Goal: Use online tool/utility

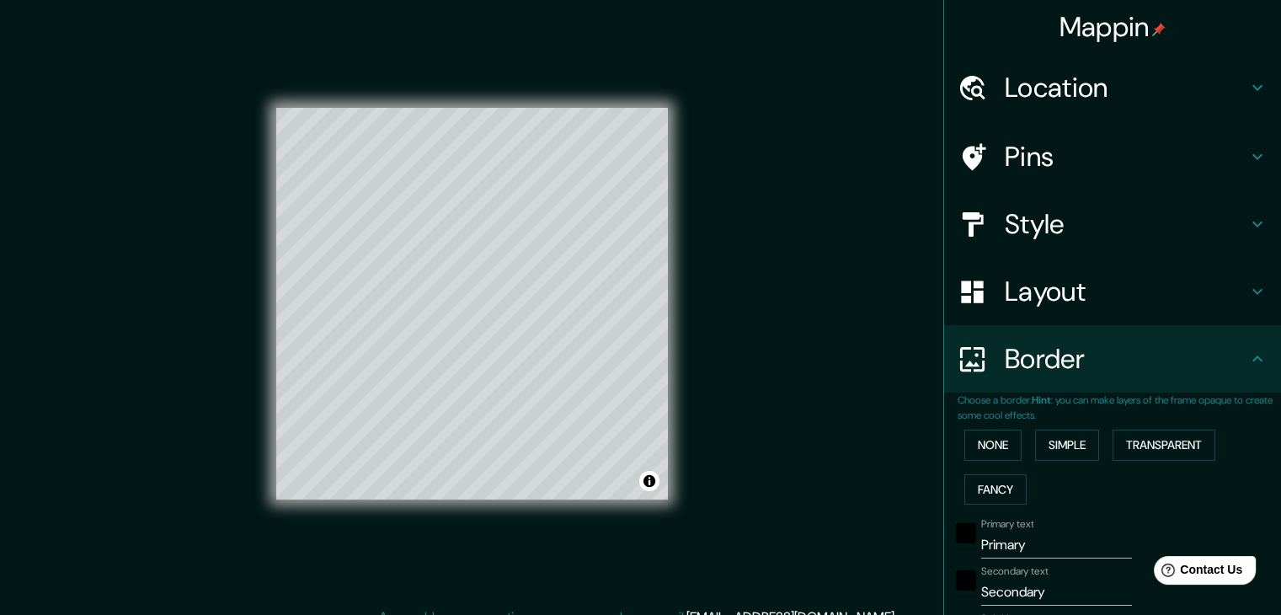
click at [1071, 301] on h4 "Layout" at bounding box center [1126, 291] width 242 height 34
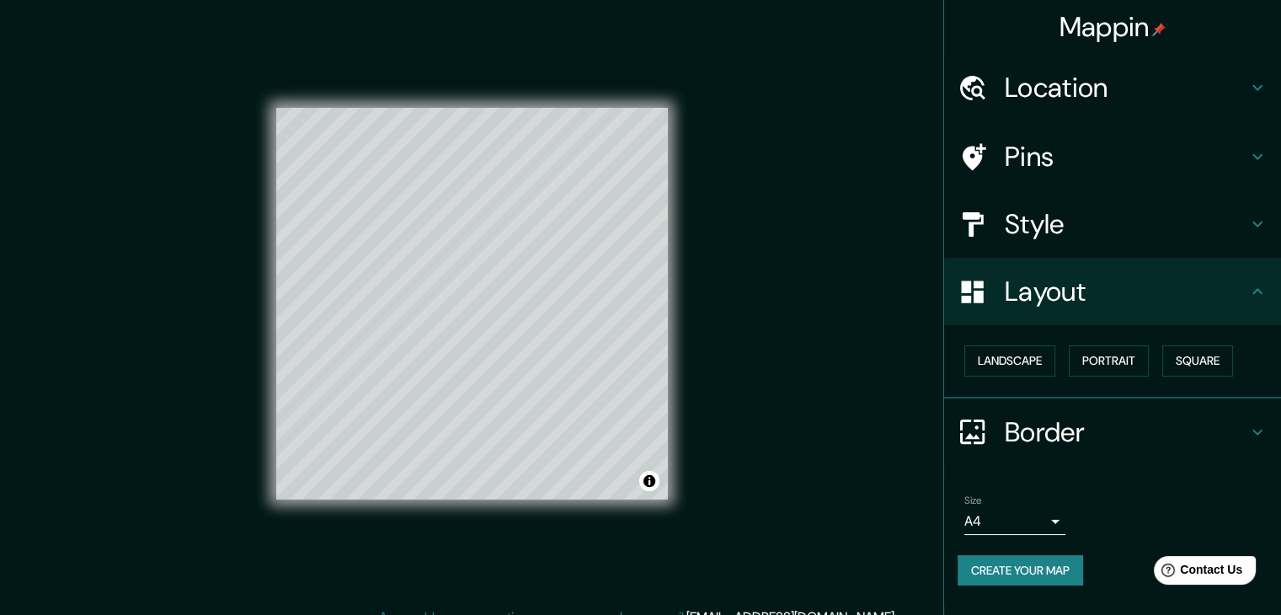
drag, startPoint x: 1065, startPoint y: 415, endPoint x: 1069, endPoint y: 423, distance: 8.7
click at [1065, 416] on h4 "Border" at bounding box center [1126, 432] width 242 height 34
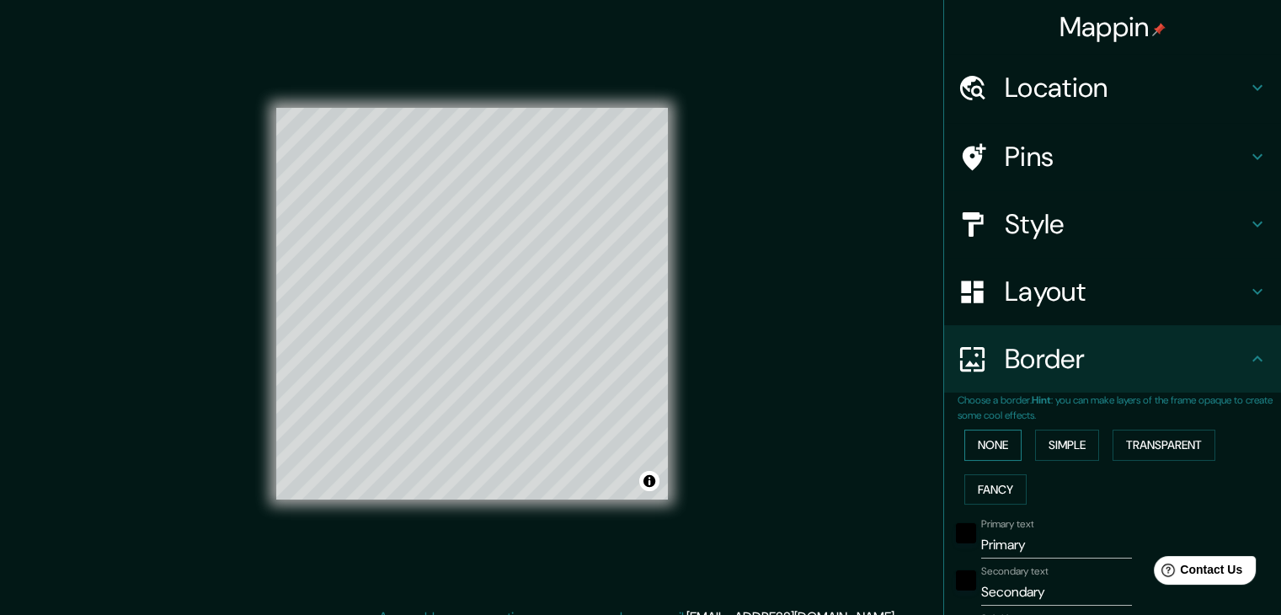
click at [974, 434] on button "None" at bounding box center [992, 444] width 57 height 31
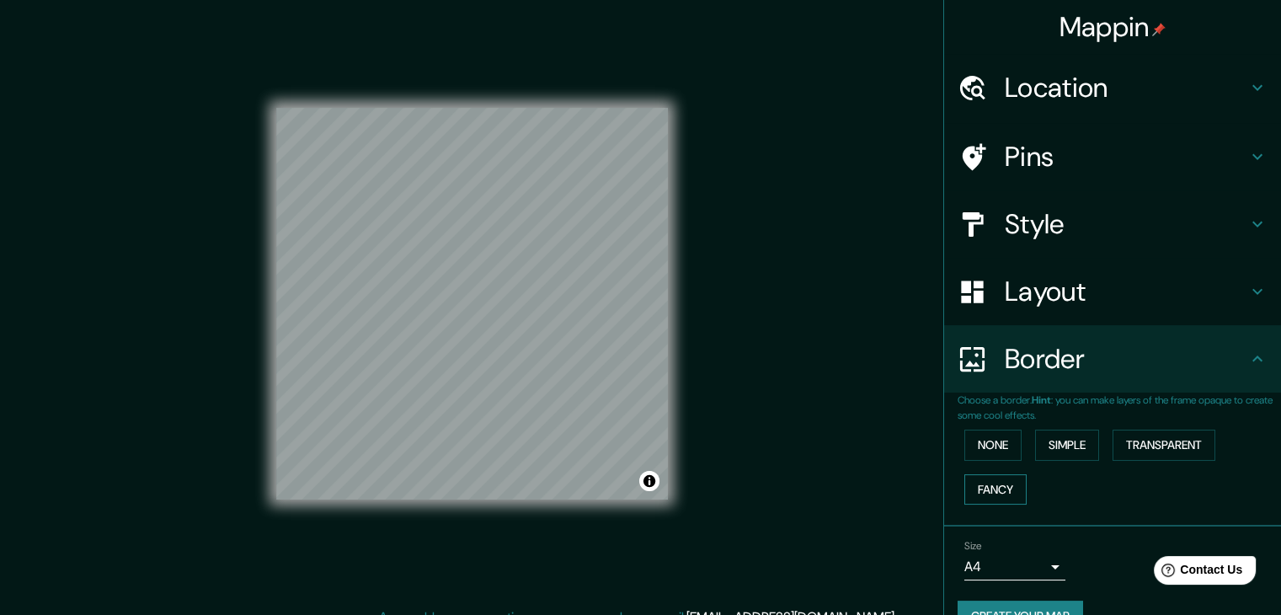
click at [970, 478] on button "Fancy" at bounding box center [995, 489] width 62 height 31
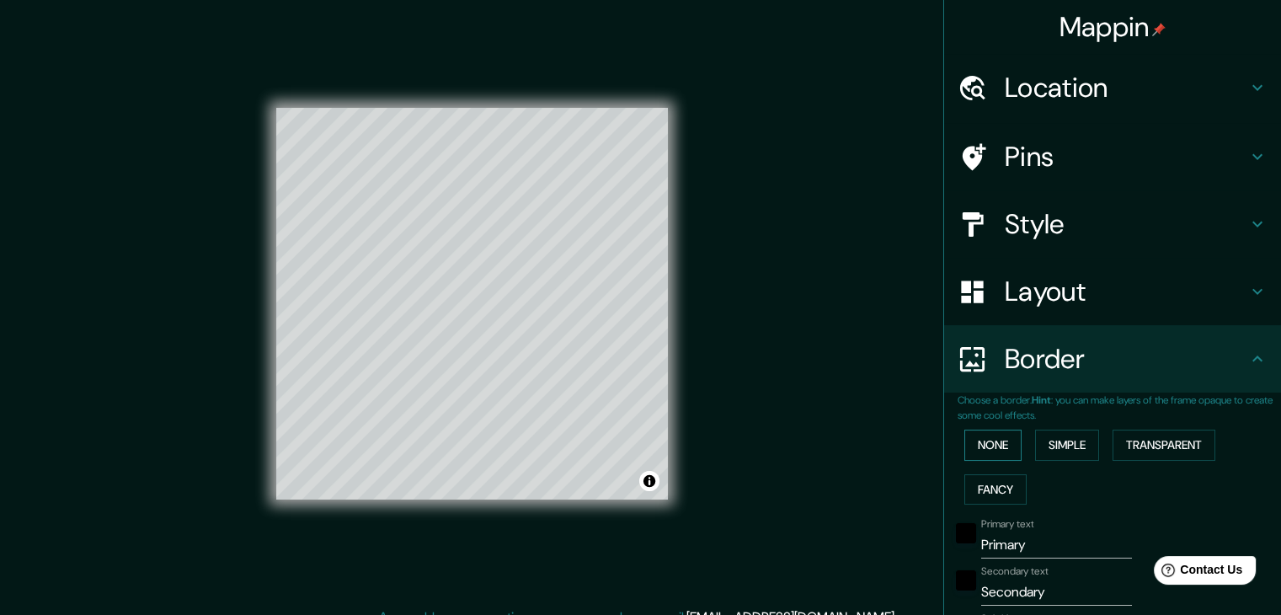
click at [980, 446] on button "None" at bounding box center [992, 444] width 57 height 31
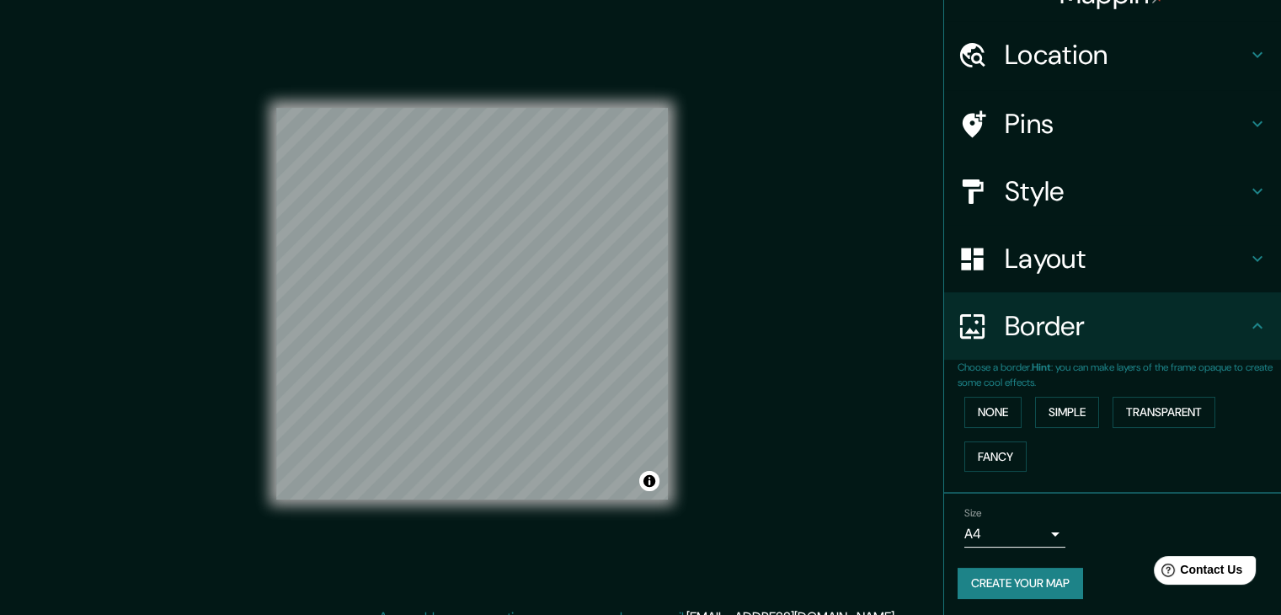
scroll to position [35, 0]
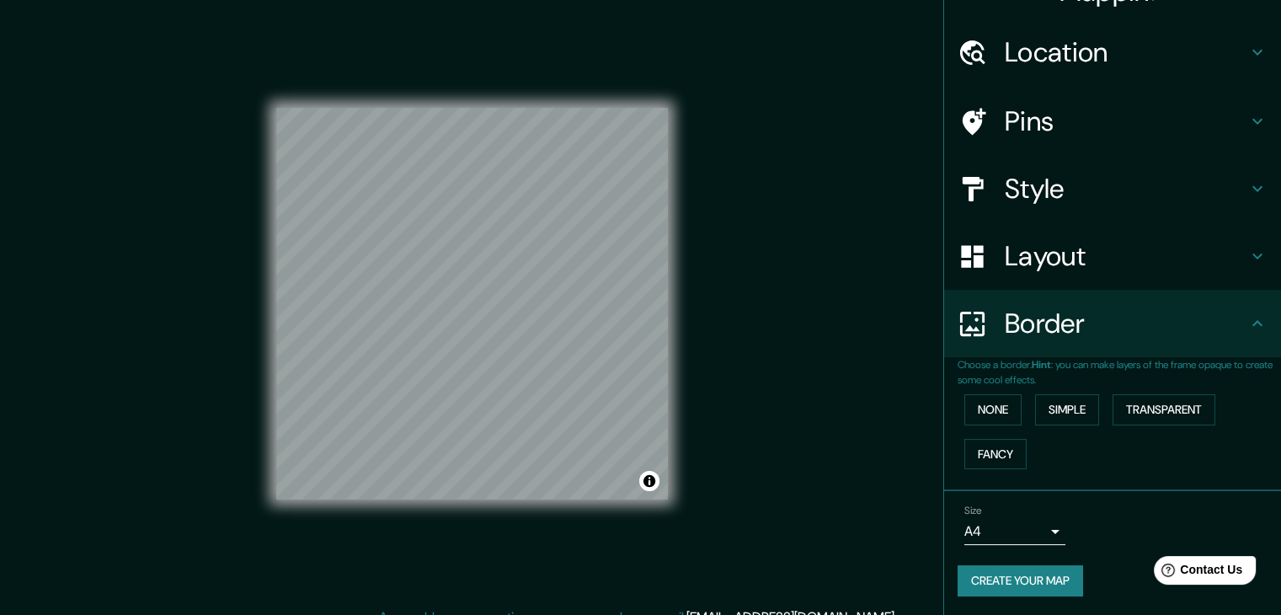
click at [1047, 531] on body "Mappin Location [STREET_ADDRESS] Pins Style Layout Border Choose a border. Hint…" at bounding box center [640, 307] width 1281 height 615
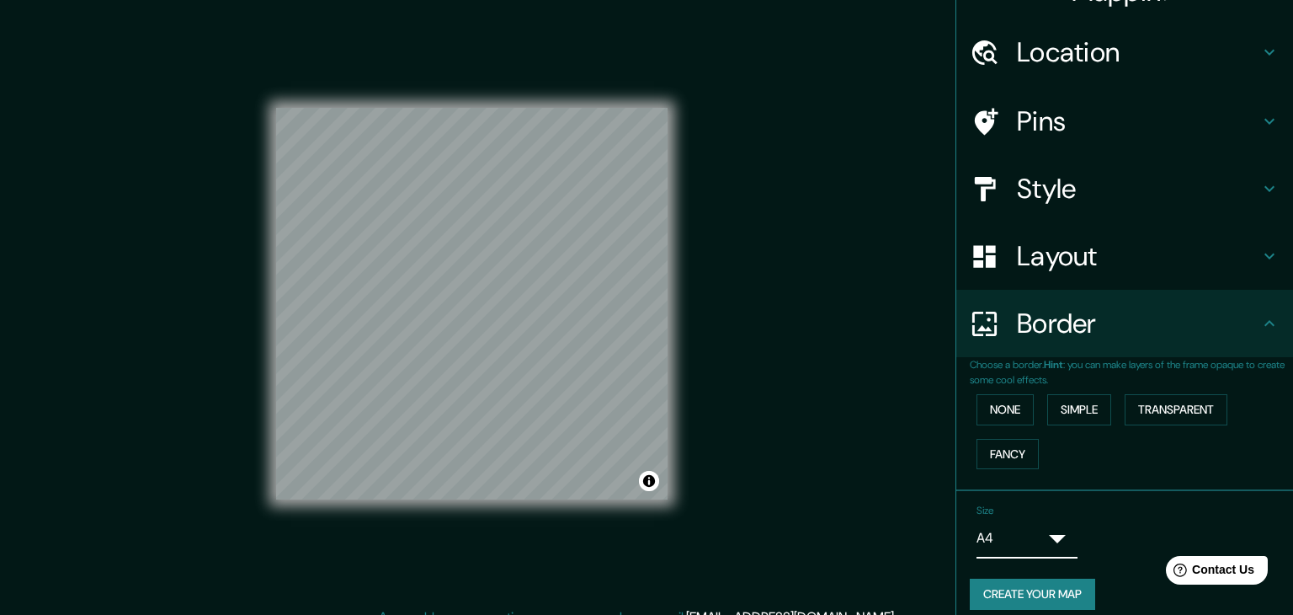
click at [1037, 533] on body "Mappin Location [STREET_ADDRESS] Pins Style Layout Border Choose a border. Hint…" at bounding box center [646, 307] width 1293 height 615
